Goal: Navigation & Orientation: Find specific page/section

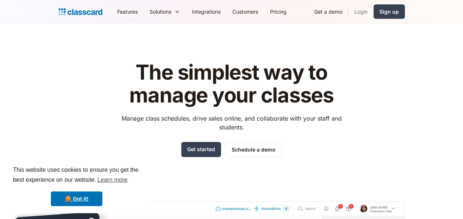
click at [356, 9] on link "Login" at bounding box center [360, 11] width 25 height 17
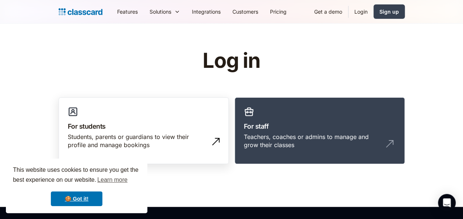
click at [197, 104] on link "For students Students, parents or guardians to view their profile and manage bo…" at bounding box center [144, 130] width 170 height 67
